Goal: Task Accomplishment & Management: Manage account settings

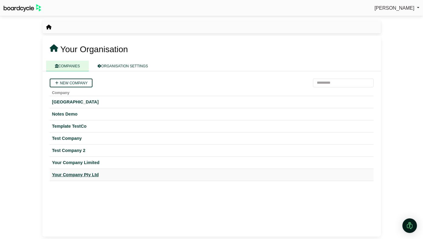
click at [79, 176] on div "Your Company Pty Ltd" at bounding box center [211, 174] width 319 height 7
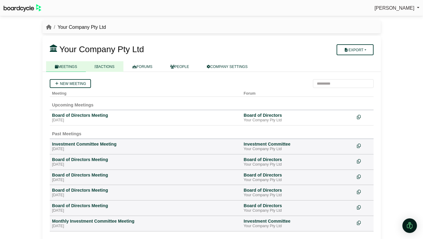
click at [112, 71] on link "ACTIONS" at bounding box center [104, 66] width 37 height 11
